Goal: Find specific page/section: Find specific page/section

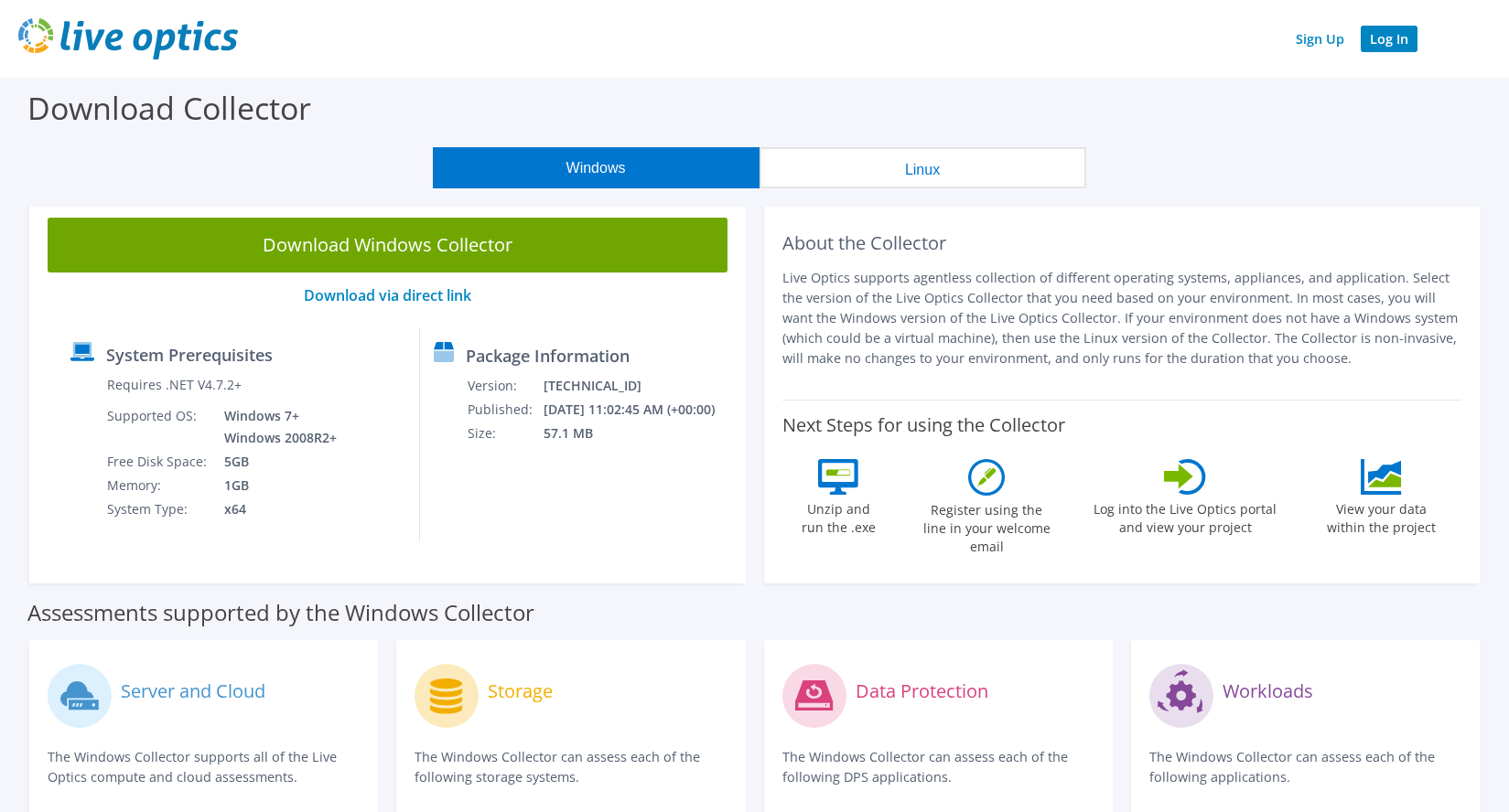
click at [1398, 38] on link "Log In" at bounding box center [1389, 39] width 56 height 26
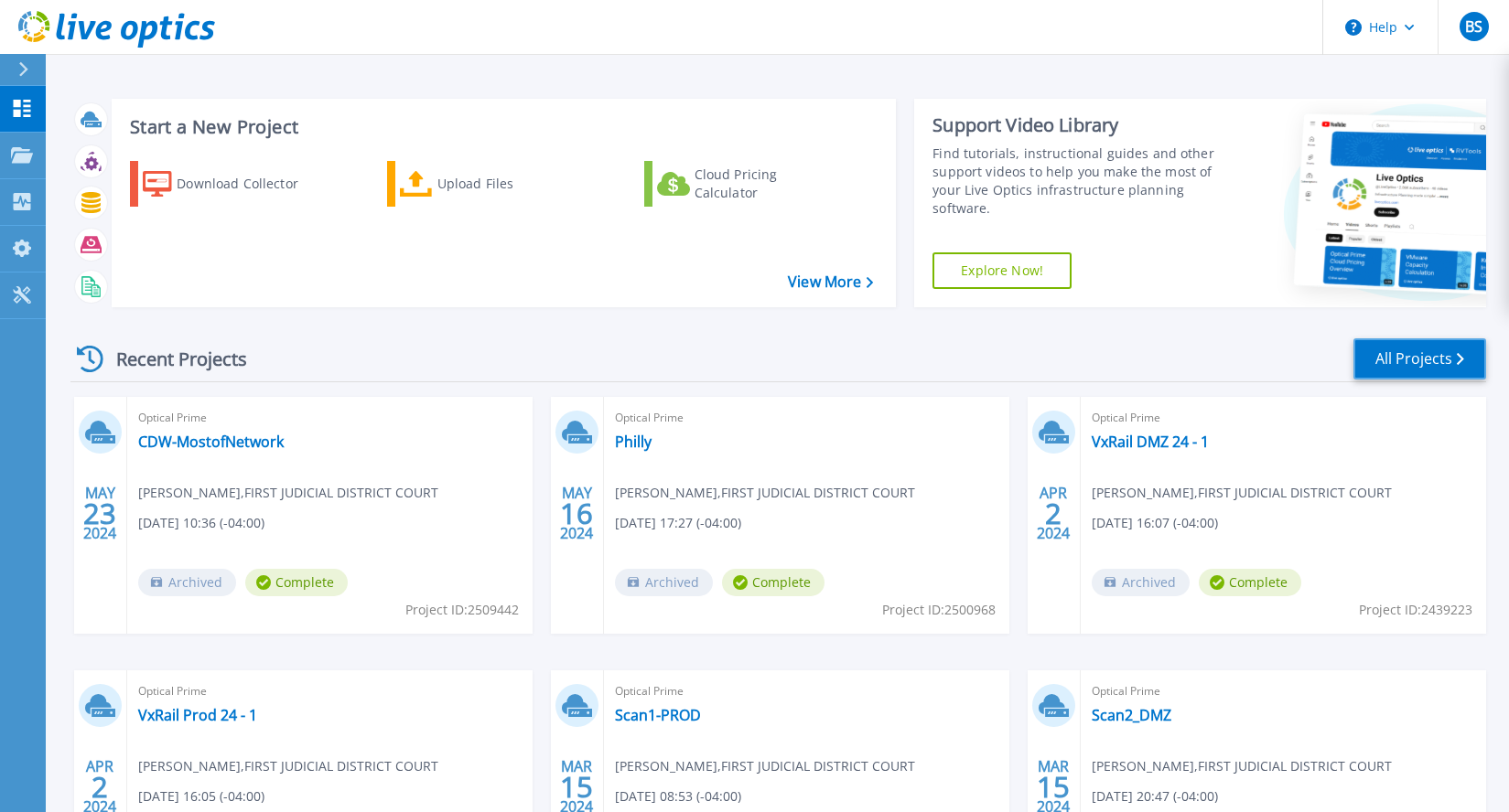
click at [1448, 360] on link "All Projects" at bounding box center [1420, 359] width 133 height 41
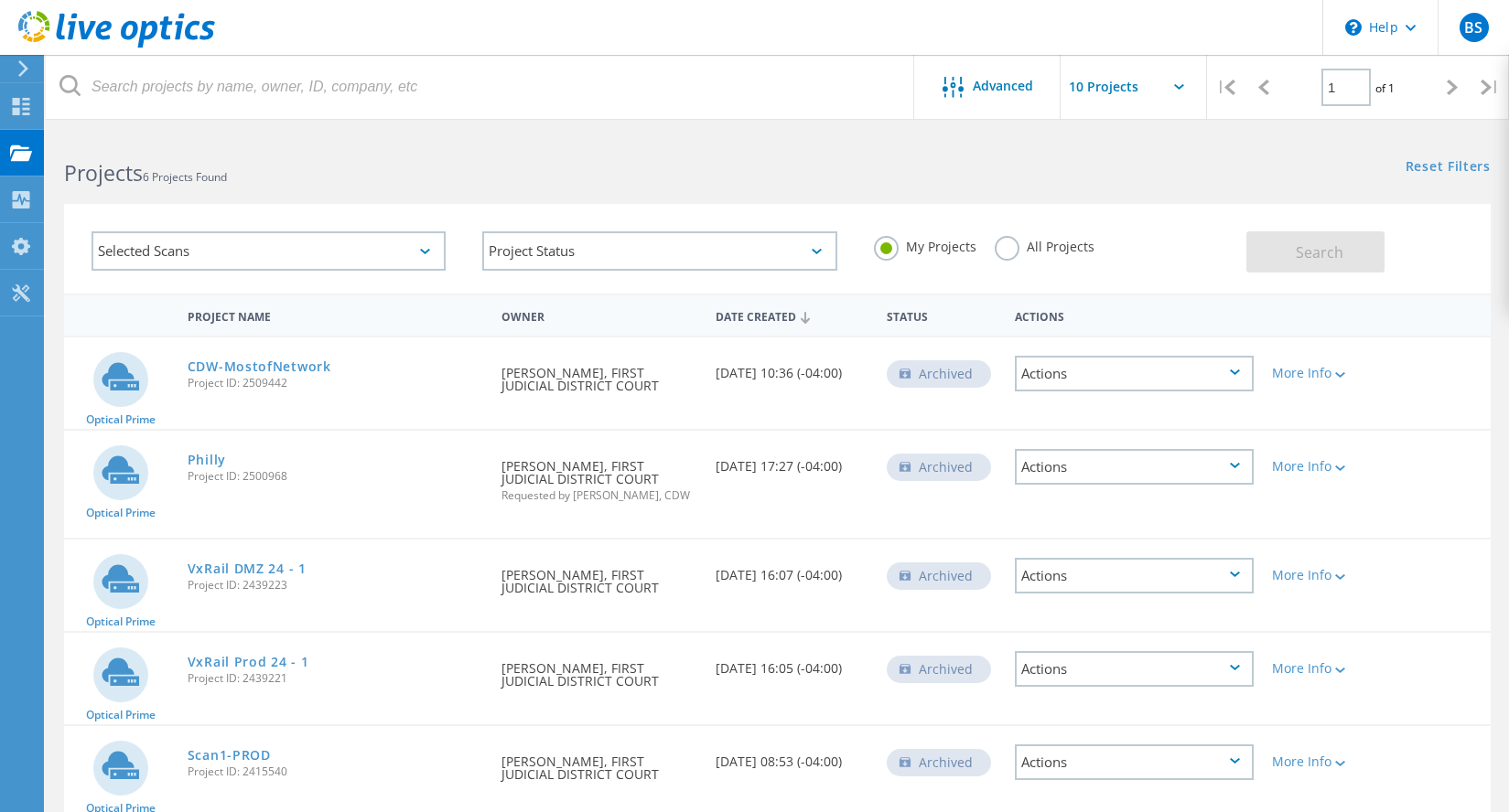
click at [253, 249] on div "Selected Scans" at bounding box center [268, 251] width 354 height 39
